Goal: Find specific page/section: Find specific page/section

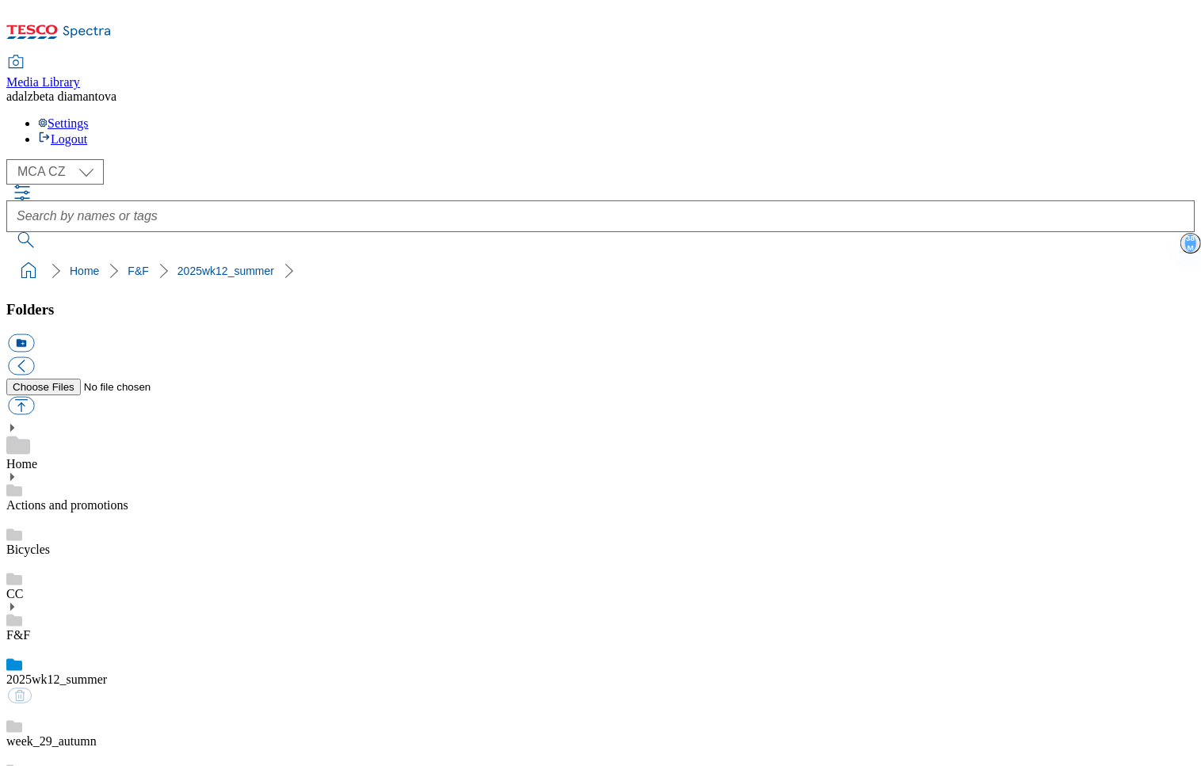
scroll to position [1096, 0]
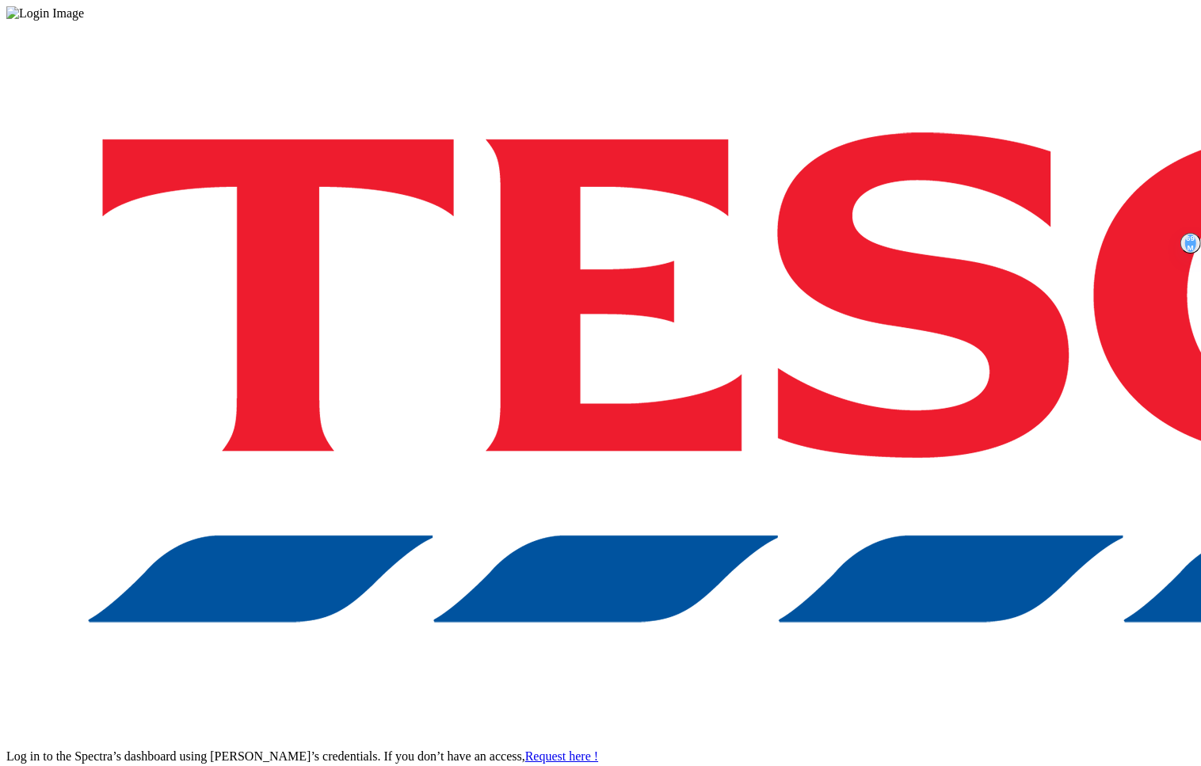
click at [920, 458] on div "Log in to the Spectra’s dashboard using [PERSON_NAME]’s credentials. If you don…" at bounding box center [600, 414] width 1188 height 787
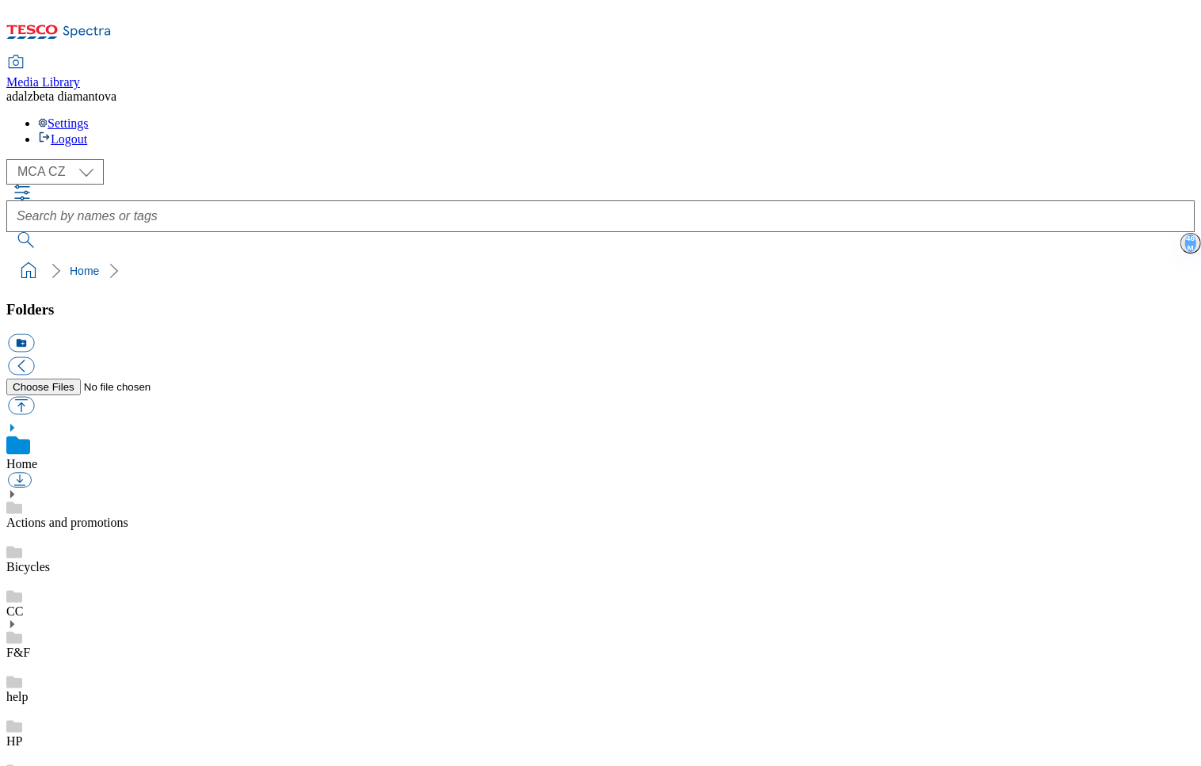
click at [128, 516] on link "Actions and promotions" at bounding box center [67, 522] width 122 height 13
click at [101, 748] on div "icons" at bounding box center [600, 770] width 1188 height 44
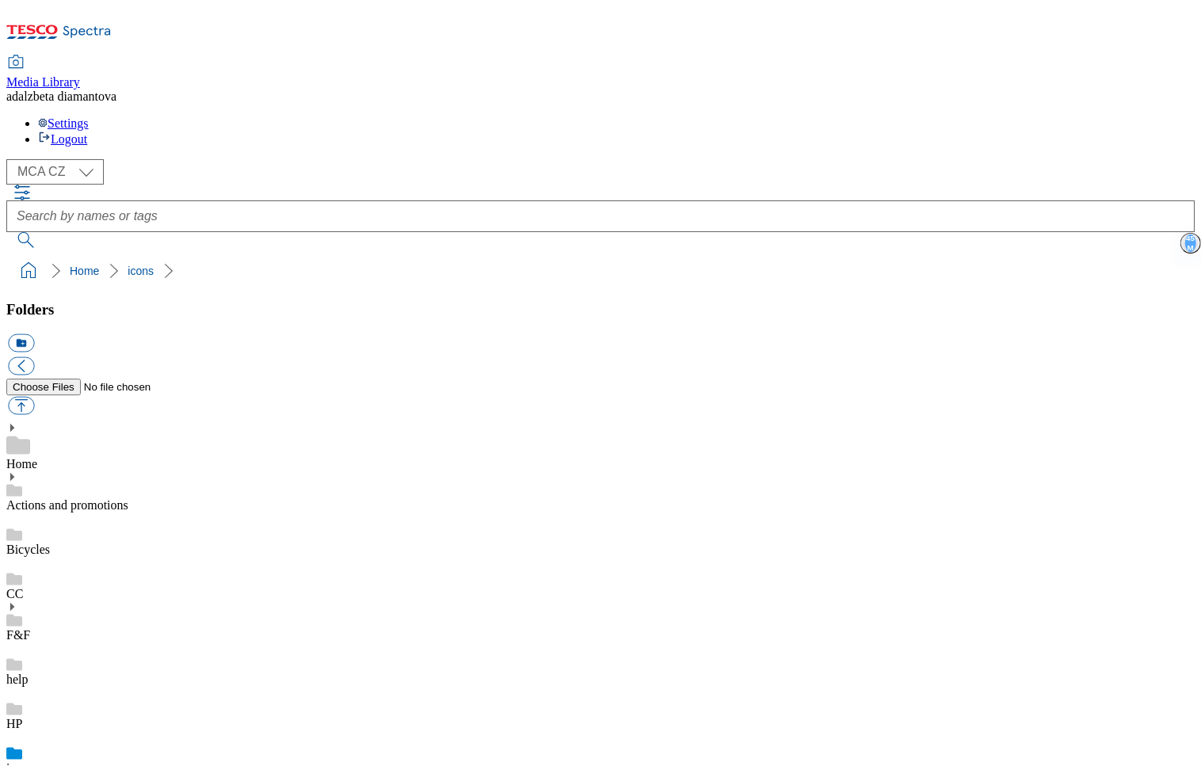
scroll to position [1353, 0]
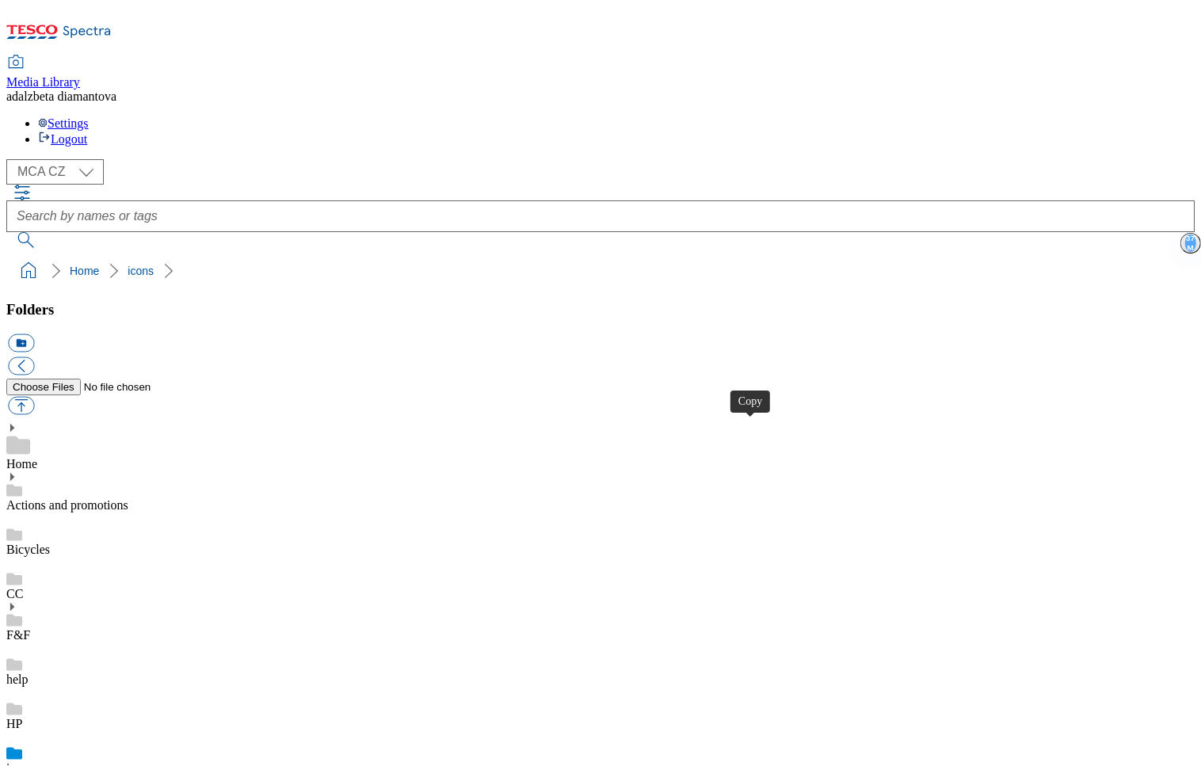
click at [114, 498] on link "Actions and promotions" at bounding box center [67, 504] width 122 height 13
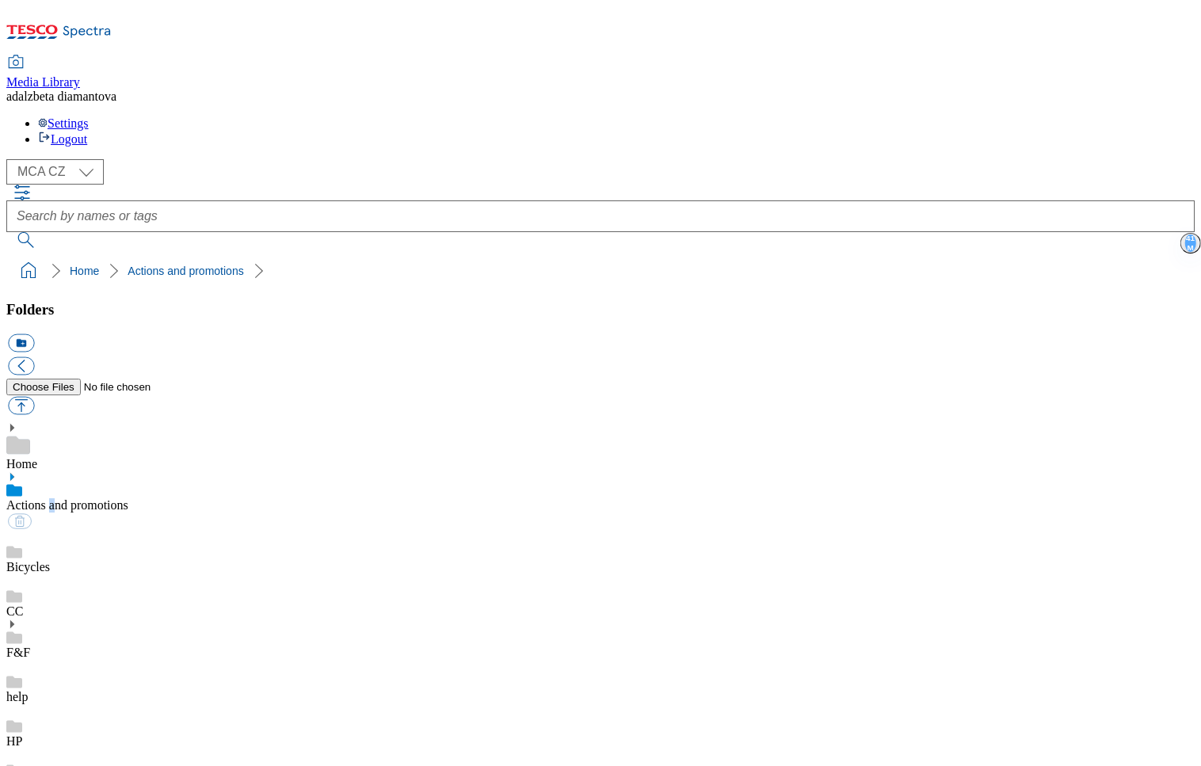
scroll to position [1243, 0]
